Goal: Book appointment/travel/reservation

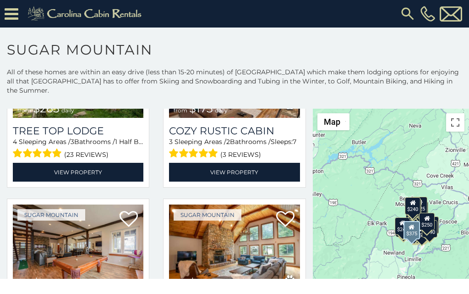
scroll to position [650, 0]
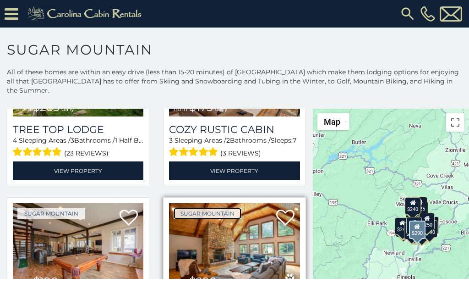
click at [191, 208] on link "Sugar Mountain" at bounding box center [208, 213] width 68 height 11
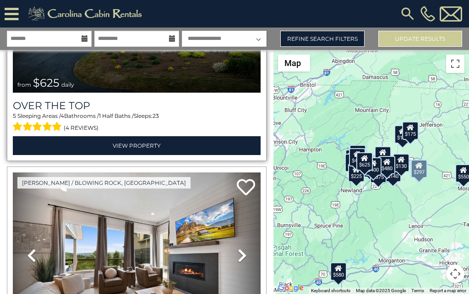
scroll to position [191, 0]
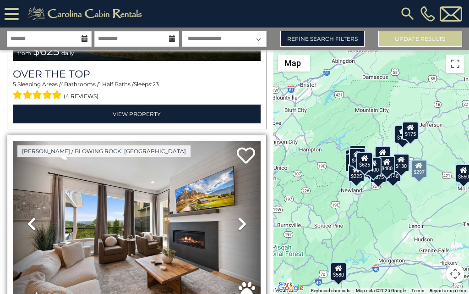
click at [62, 293] on span "daily" at bounding box center [67, 299] width 13 height 7
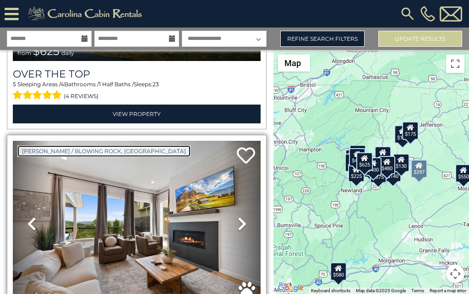
click at [26, 145] on link "[PERSON_NAME] / Blowing Rock, [GEOGRAPHIC_DATA]" at bounding box center [103, 150] width 173 height 11
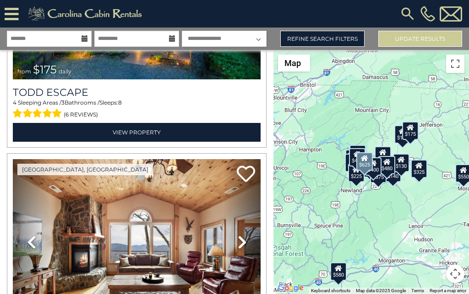
scroll to position [668, 0]
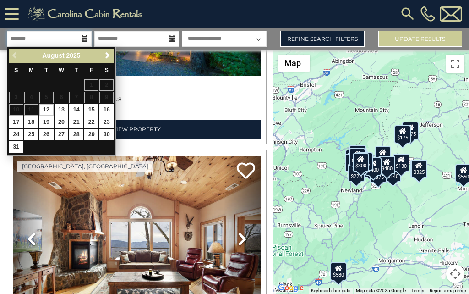
click at [16, 36] on input "text" at bounding box center [49, 39] width 85 height 16
click at [103, 36] on input "text" at bounding box center [136, 39] width 85 height 16
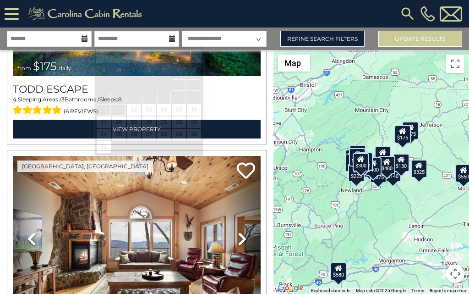
click at [190, 33] on select "**********" at bounding box center [224, 39] width 85 height 16
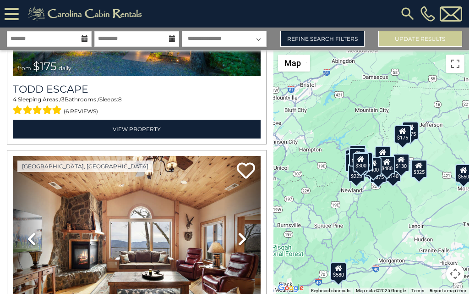
select select "*"
click at [182, 31] on select "**********" at bounding box center [224, 39] width 85 height 16
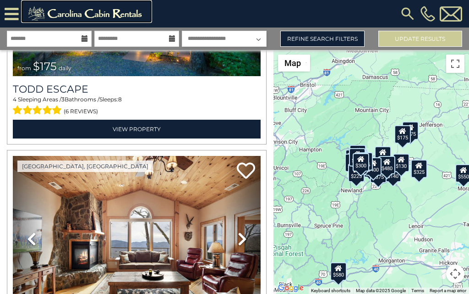
click at [34, 2] on link at bounding box center [86, 11] width 131 height 23
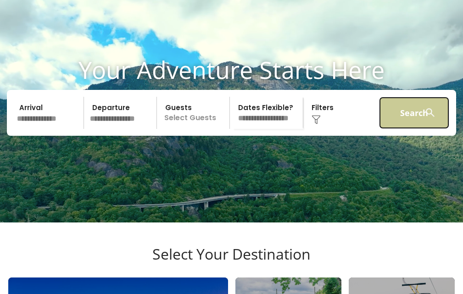
click at [386, 97] on button "Search" at bounding box center [414, 113] width 70 height 32
